Goal: Task Accomplishment & Management: Complete application form

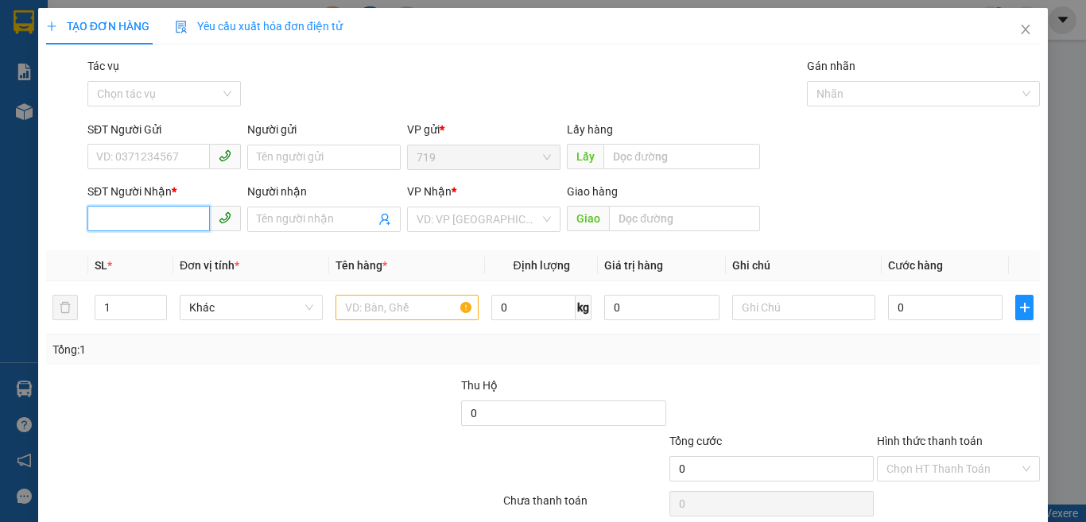
click at [198, 223] on input "SĐT Người Nhận *" at bounding box center [148, 218] width 122 height 25
type input "0338284850"
click at [119, 319] on input "1" at bounding box center [130, 308] width 71 height 24
click at [379, 322] on div at bounding box center [406, 308] width 143 height 32
click at [379, 309] on input "text" at bounding box center [406, 307] width 143 height 25
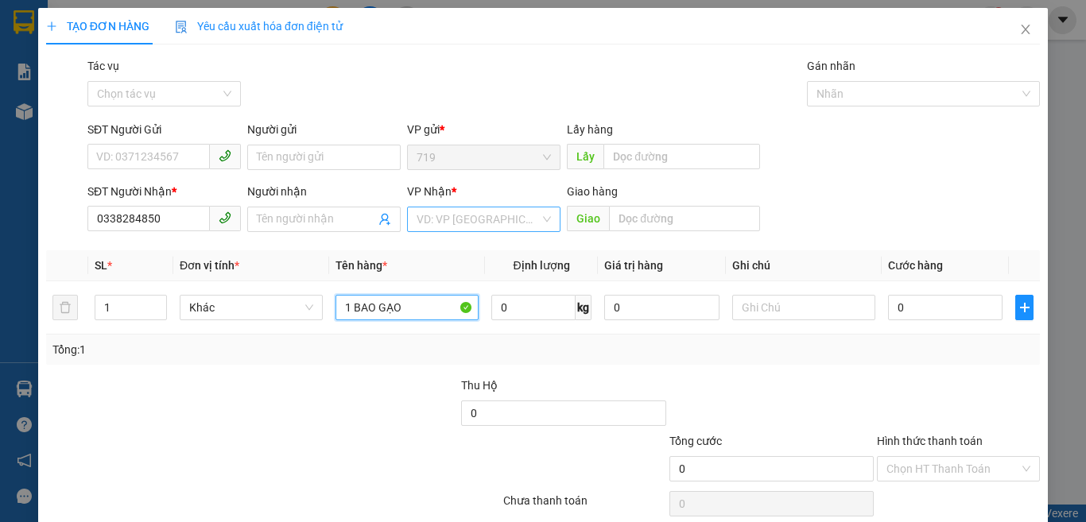
type input "1 BAO GẠO"
click at [473, 211] on input "search" at bounding box center [477, 219] width 123 height 24
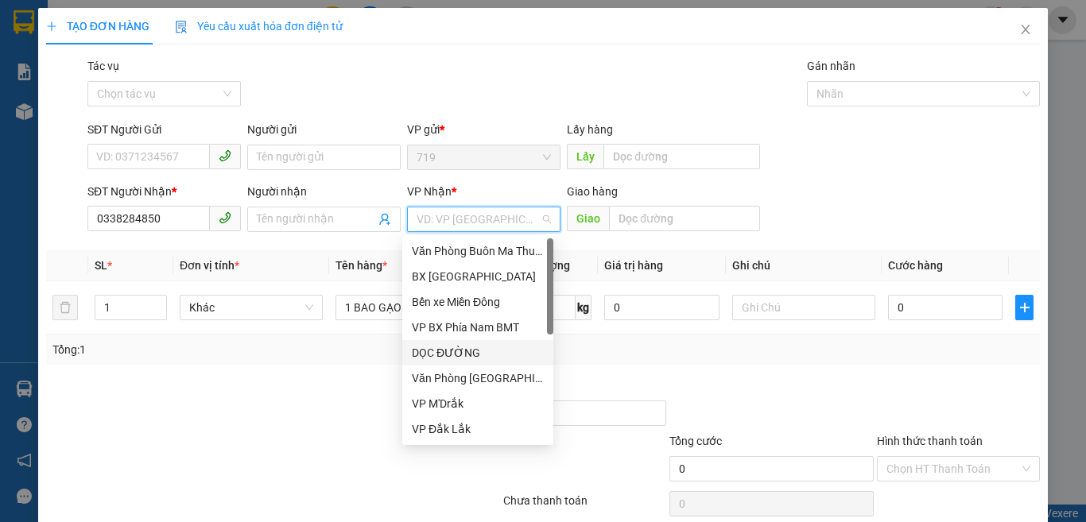
click at [444, 352] on div "DỌC ĐƯỜNG" at bounding box center [478, 352] width 132 height 17
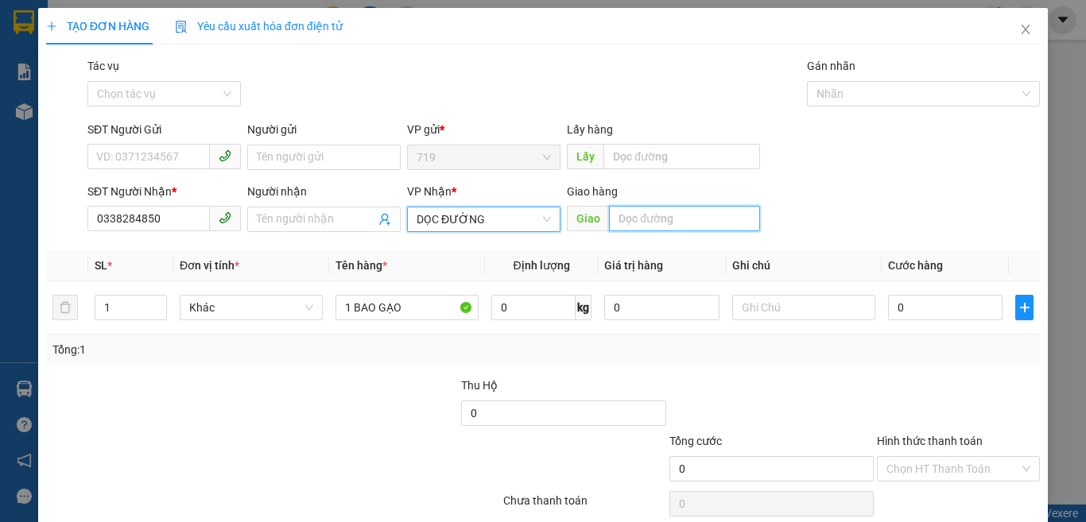
click at [637, 216] on input "text" at bounding box center [684, 218] width 151 height 25
type input "CX VINA BIÊN HÒA"
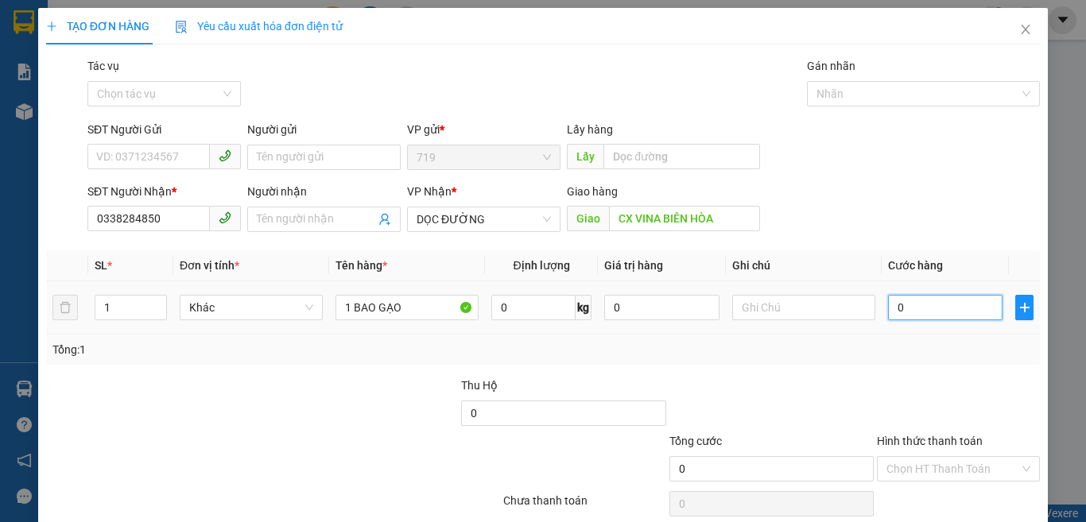
click at [921, 304] on input "0" at bounding box center [945, 307] width 114 height 25
type input "1"
type input "15"
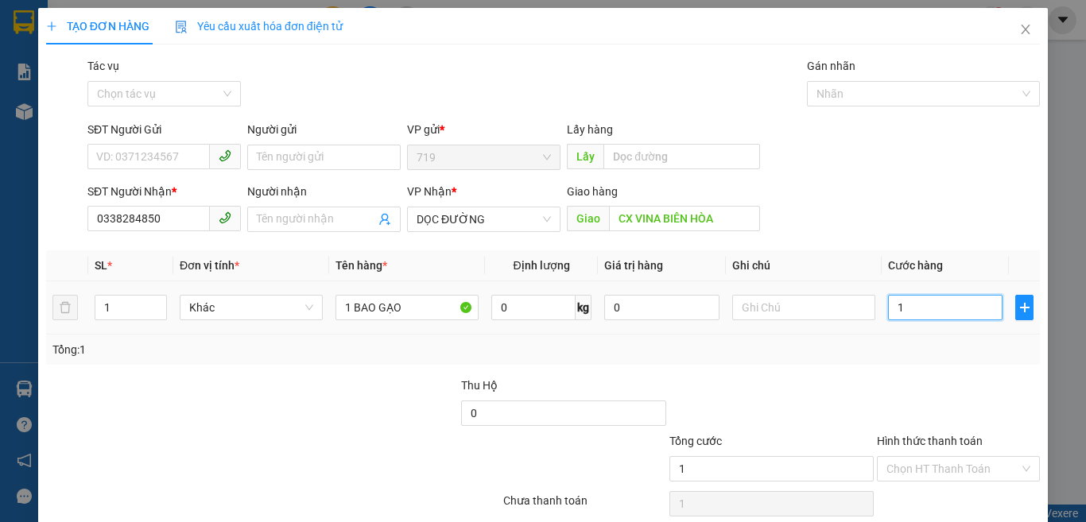
type input "15"
type input "150"
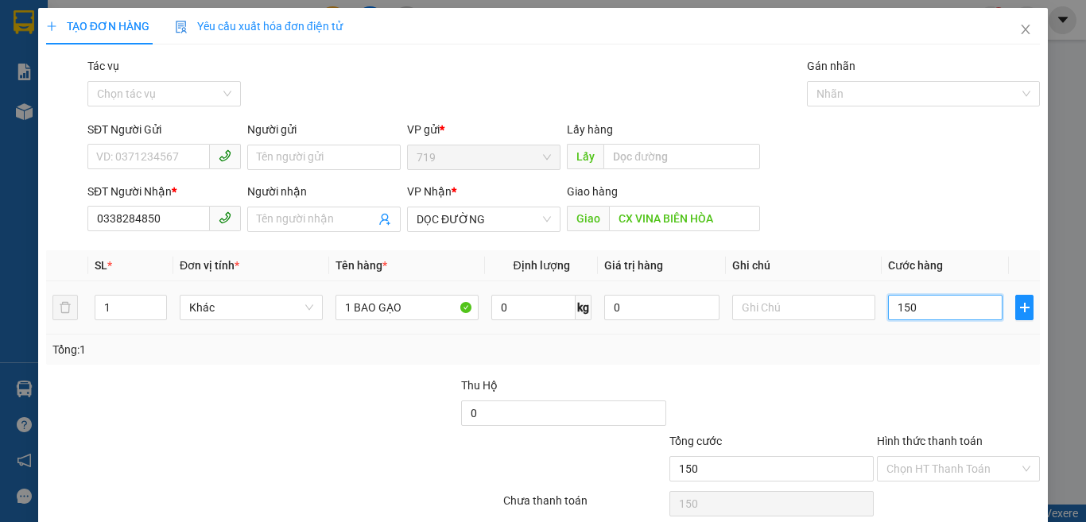
type input "1.500"
type input "15.000"
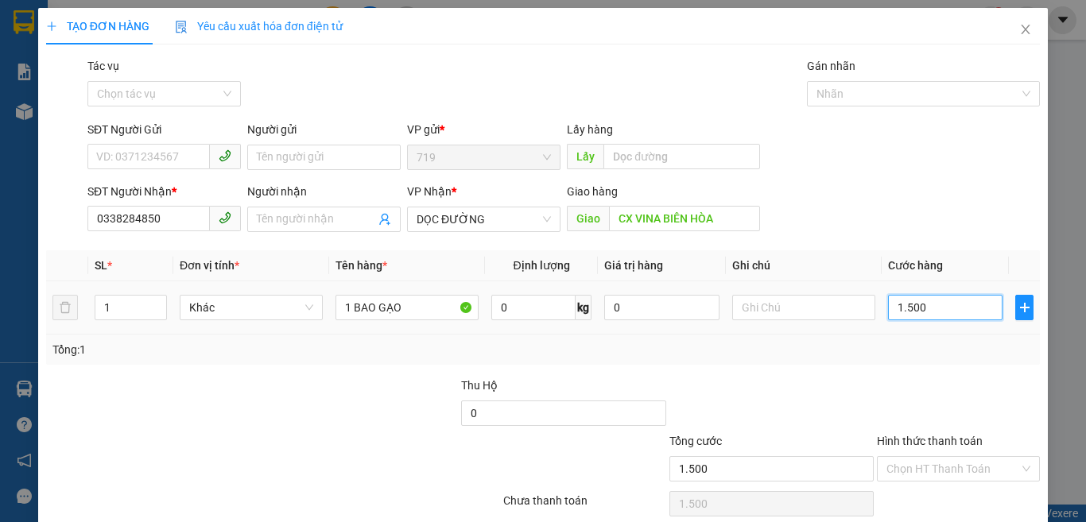
type input "15.000"
type input "150.000"
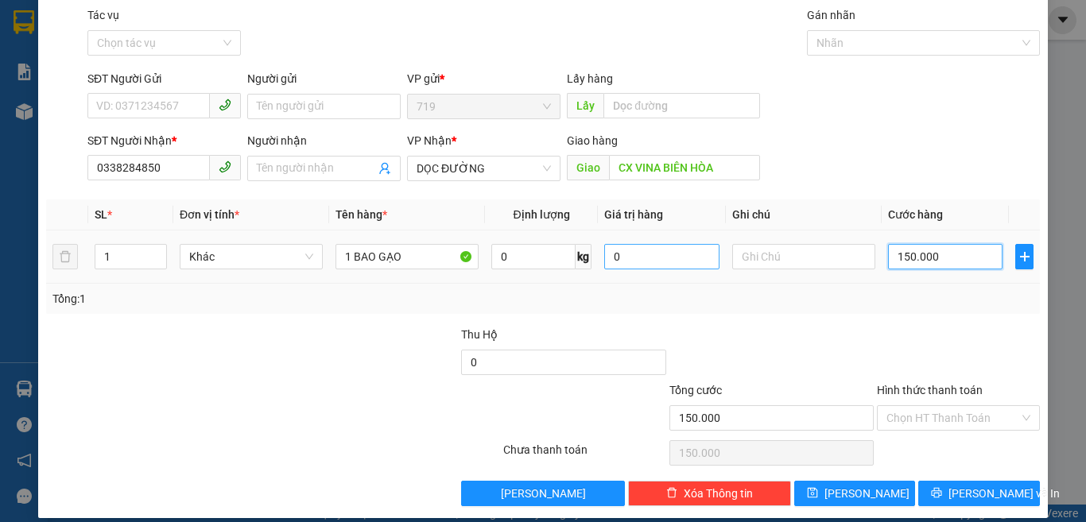
scroll to position [66, 0]
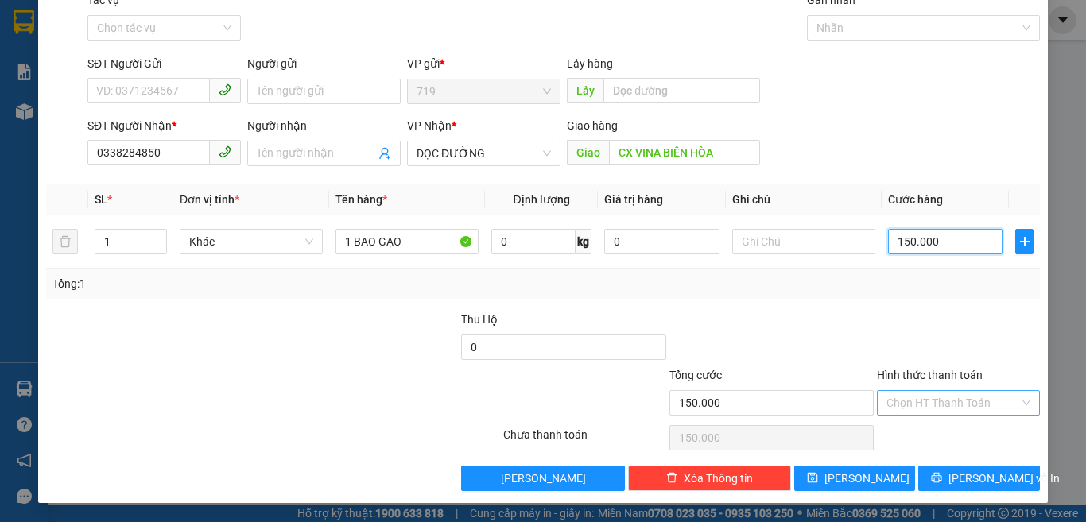
type input "150.000"
click at [903, 404] on input "Hình thức thanh toán" at bounding box center [952, 403] width 133 height 24
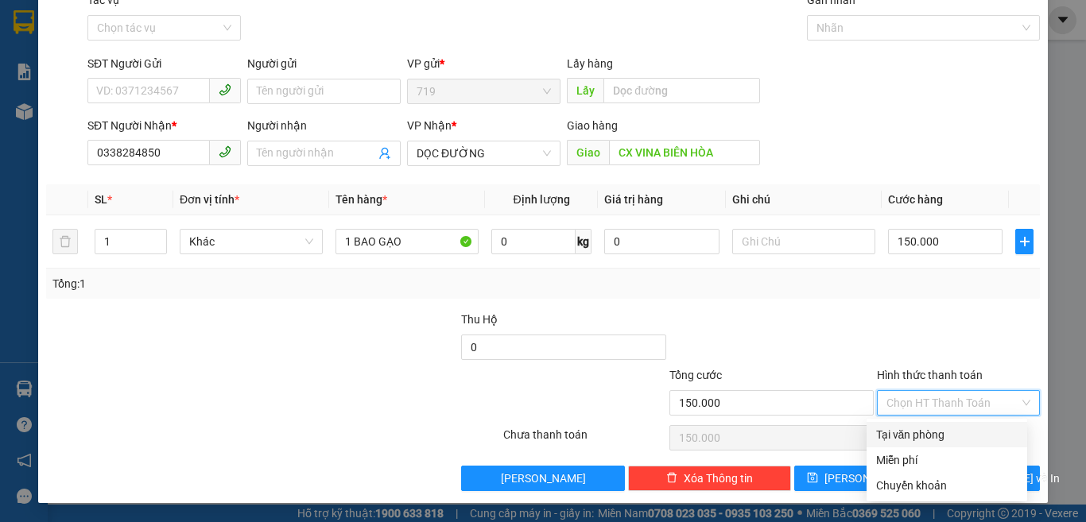
click at [895, 429] on div "Tại văn phòng" at bounding box center [946, 434] width 141 height 17
type input "0"
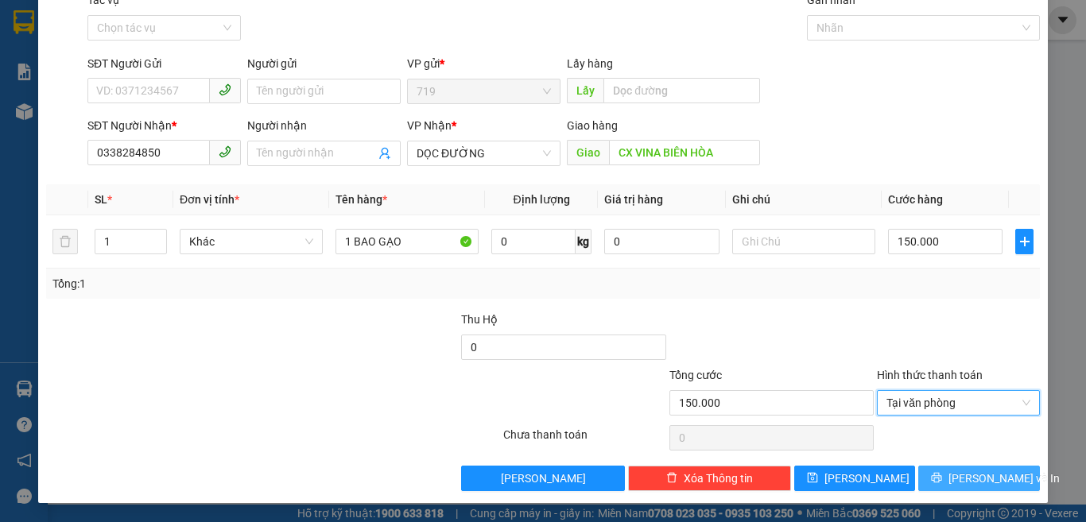
click at [938, 475] on icon "printer" at bounding box center [936, 477] width 11 height 11
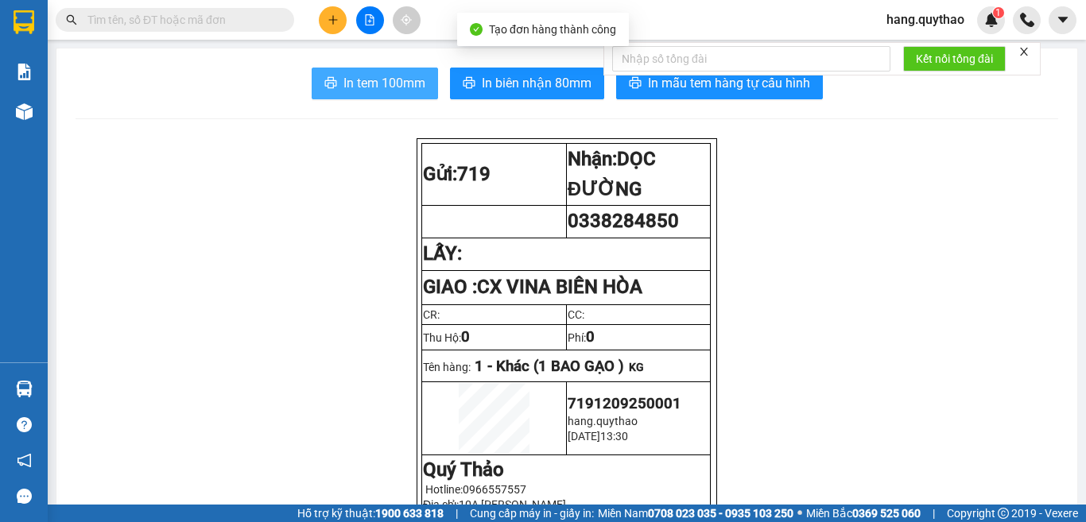
click at [379, 93] on span "In tem 100mm" at bounding box center [384, 83] width 82 height 20
